Goal: Transaction & Acquisition: Purchase product/service

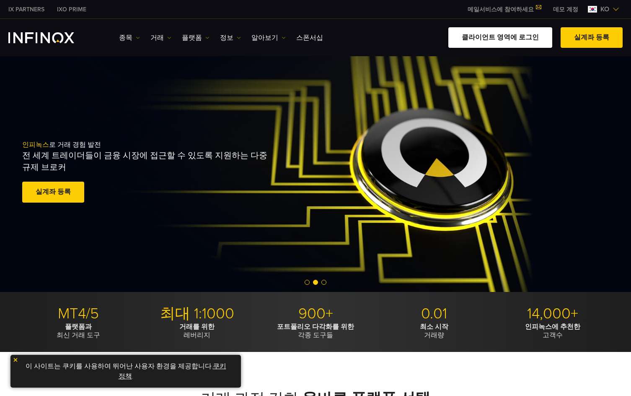
click at [514, 38] on link "클라이언트 영역에 로그인" at bounding box center [501, 37] width 104 height 21
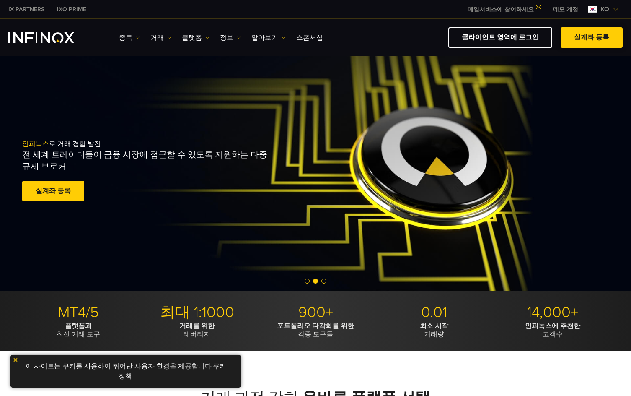
click at [589, 37] on link "실계좌 등록" at bounding box center [592, 37] width 62 height 21
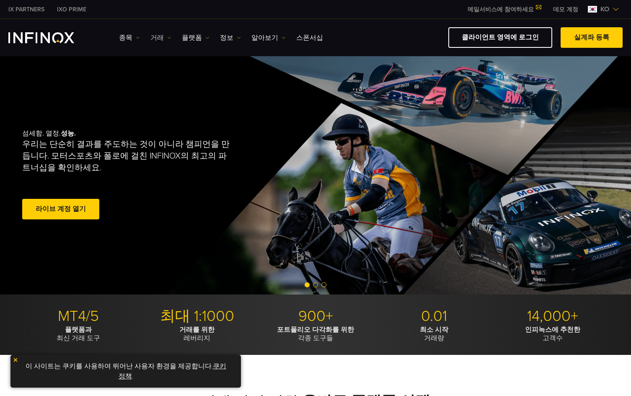
click at [154, 34] on link "거래" at bounding box center [161, 38] width 21 height 10
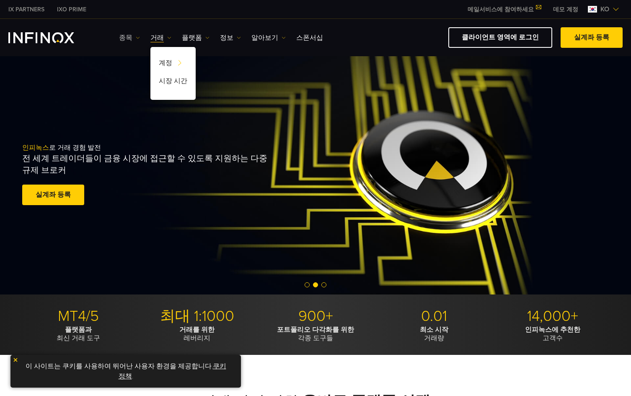
click at [125, 35] on link "종목" at bounding box center [129, 38] width 21 height 10
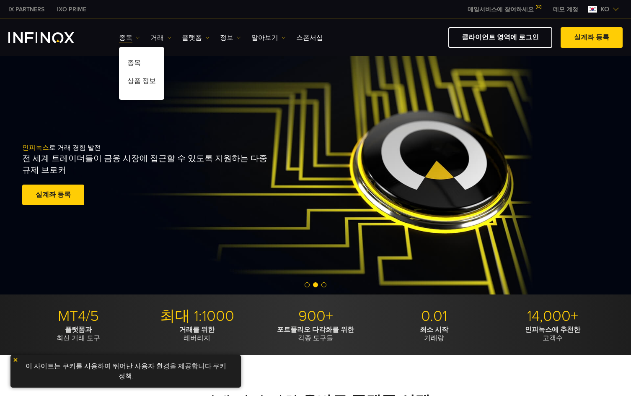
click at [152, 37] on link "거래" at bounding box center [161, 38] width 21 height 10
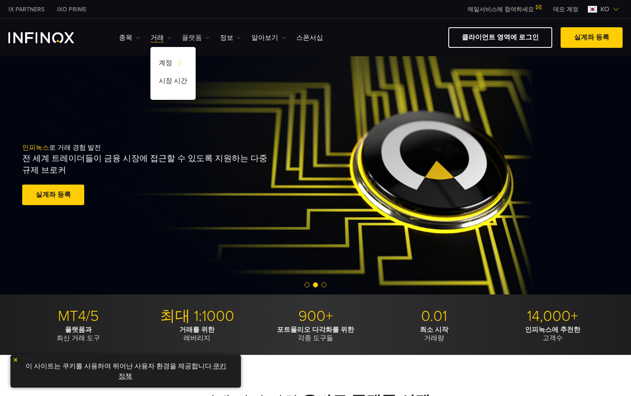
click at [189, 37] on link "플랫폼" at bounding box center [196, 38] width 28 height 10
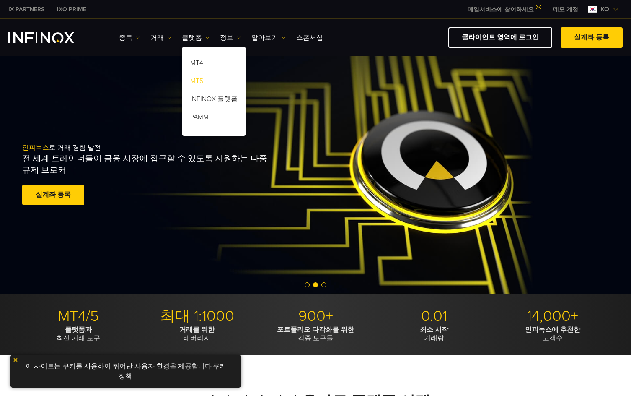
click at [196, 81] on link "MT5" at bounding box center [214, 82] width 64 height 18
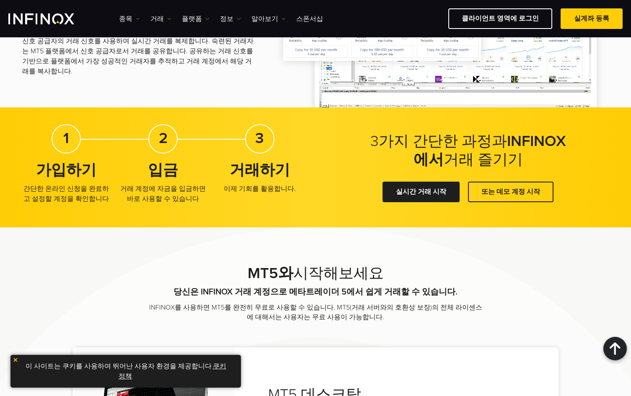
scroll to position [1425, 0]
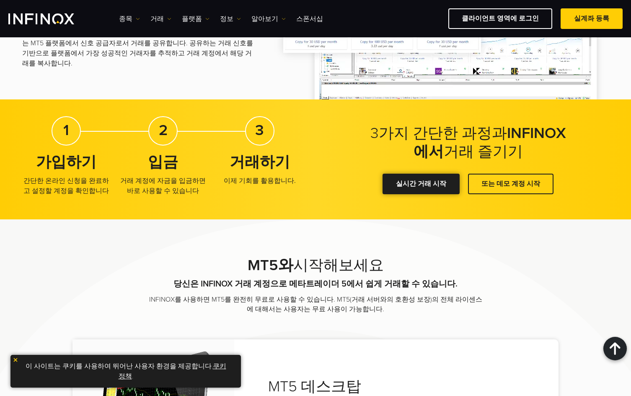
click at [418, 186] on link "실시간 거래 시작" at bounding box center [421, 184] width 77 height 21
